Goal: Task Accomplishment & Management: Manage account settings

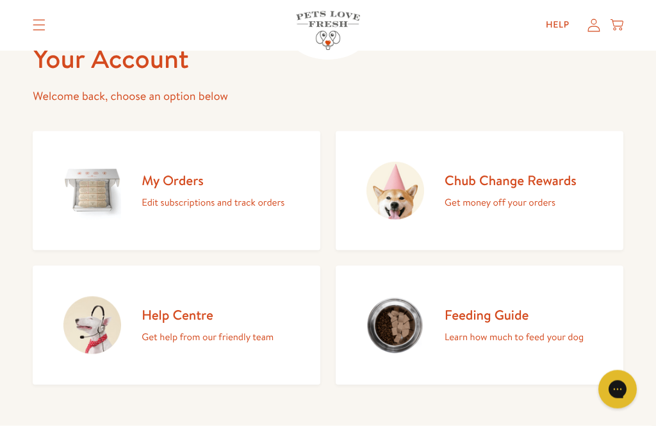
scroll to position [98, 0]
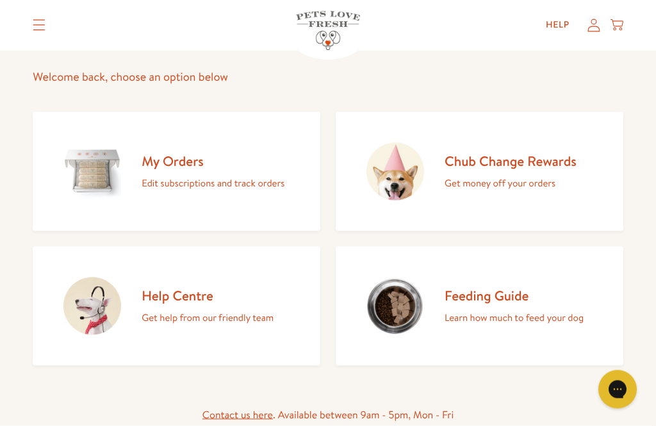
click at [199, 175] on p "Edit subscriptions and track orders" at bounding box center [213, 183] width 143 height 17
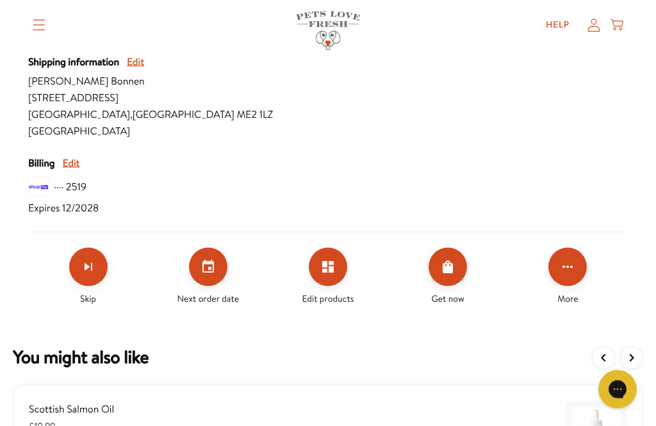
scroll to position [497, 0]
click at [205, 268] on icon "Set your next order date" at bounding box center [207, 266] width 15 height 15
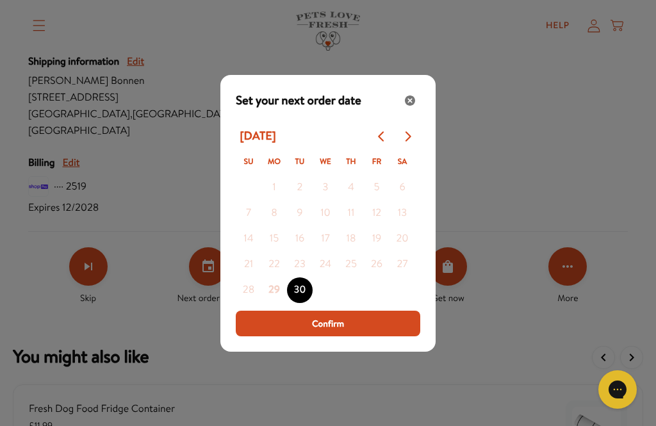
click at [405, 142] on icon "Go to next month" at bounding box center [407, 136] width 10 height 10
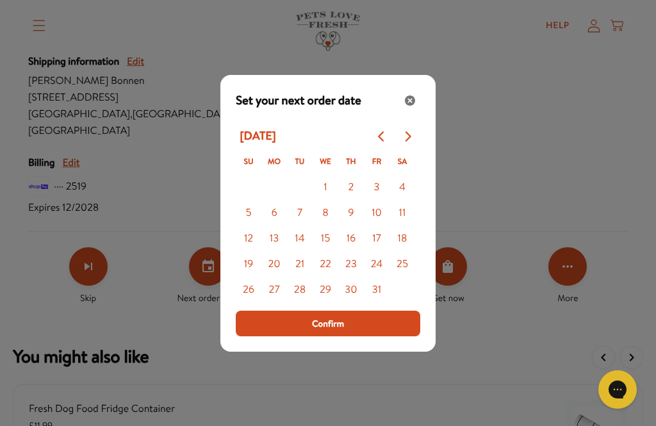
click at [279, 226] on button "6" at bounding box center [274, 213] width 26 height 26
click at [335, 331] on span "Confirm" at bounding box center [328, 323] width 32 height 14
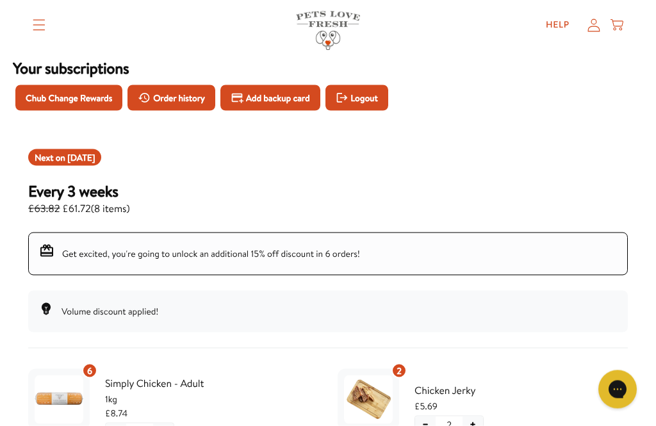
scroll to position [67, 0]
click at [375, 101] on span "Logout" at bounding box center [363, 97] width 27 height 14
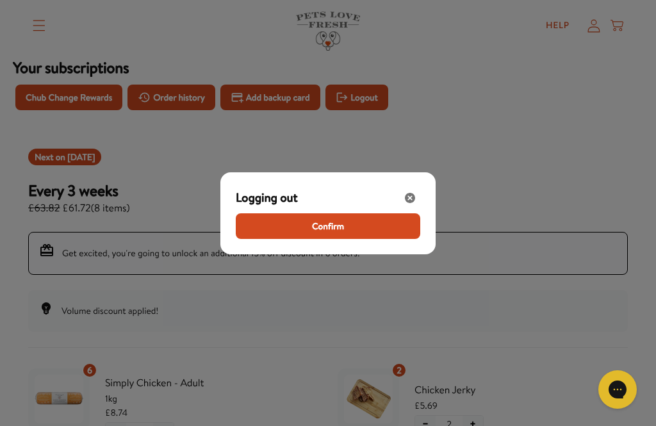
click at [347, 225] on button "Confirm" at bounding box center [328, 226] width 184 height 26
